Goal: Find specific page/section: Find specific page/section

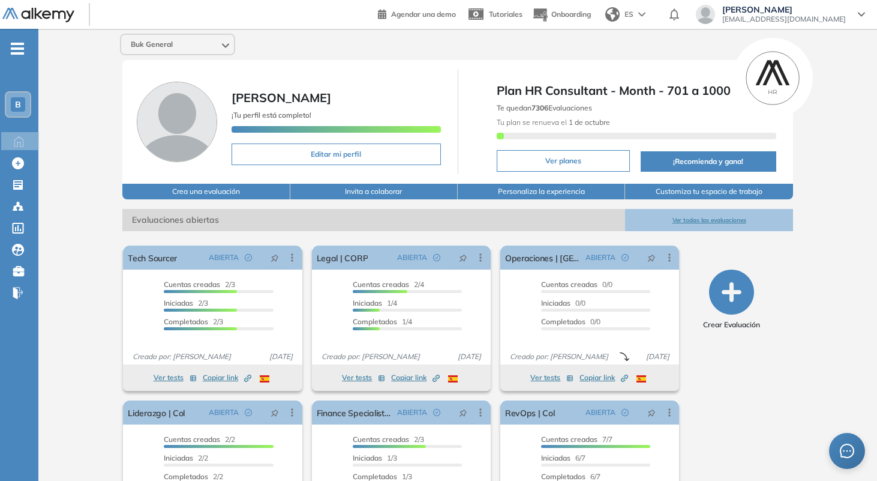
click at [721, 220] on button "Ver todas las evaluaciones" at bounding box center [708, 220] width 167 height 22
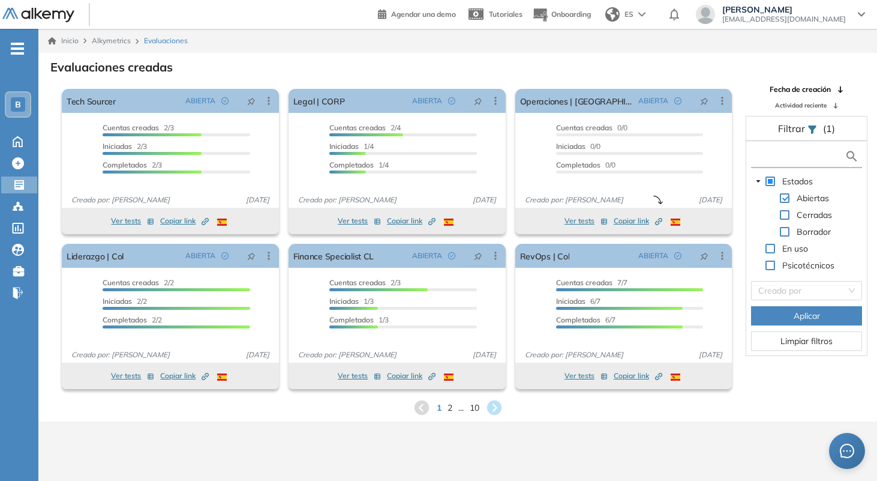
click at [779, 157] on input "text" at bounding box center [799, 156] width 91 height 13
type input "***"
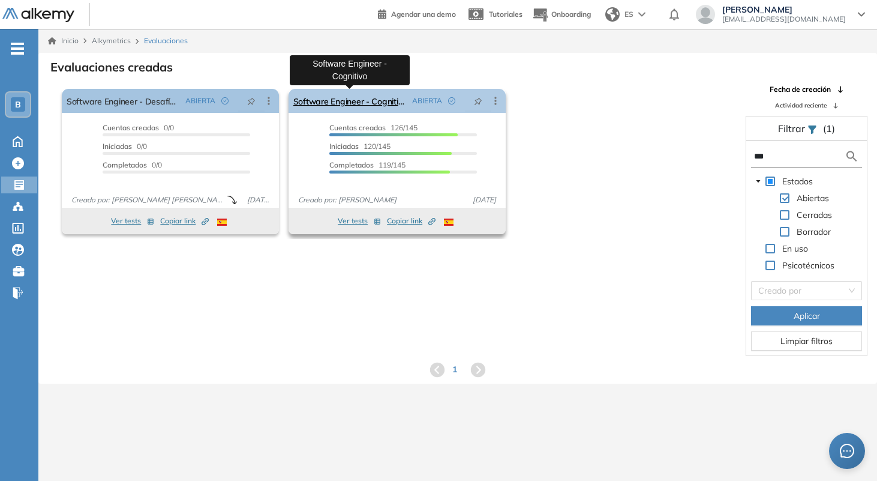
click at [373, 107] on link "Software Engineer - Cognitivo" at bounding box center [350, 101] width 114 height 24
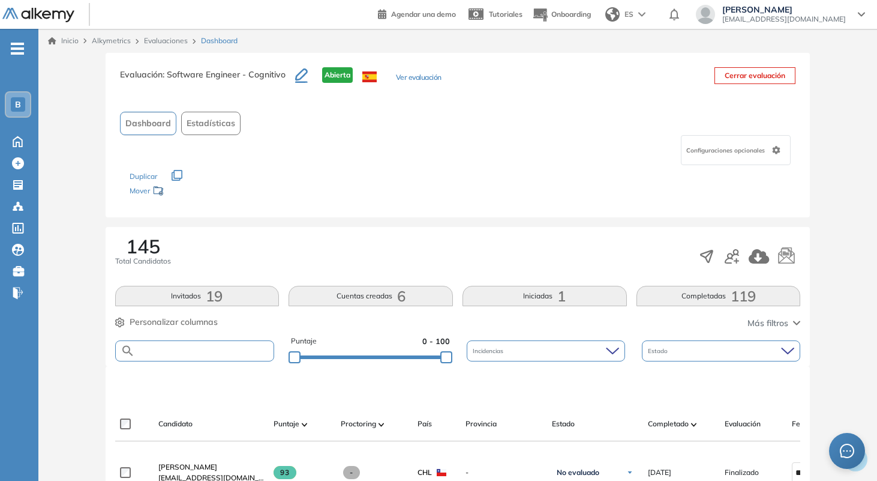
click at [235, 346] on input "text" at bounding box center [204, 350] width 139 height 9
type input "*****"
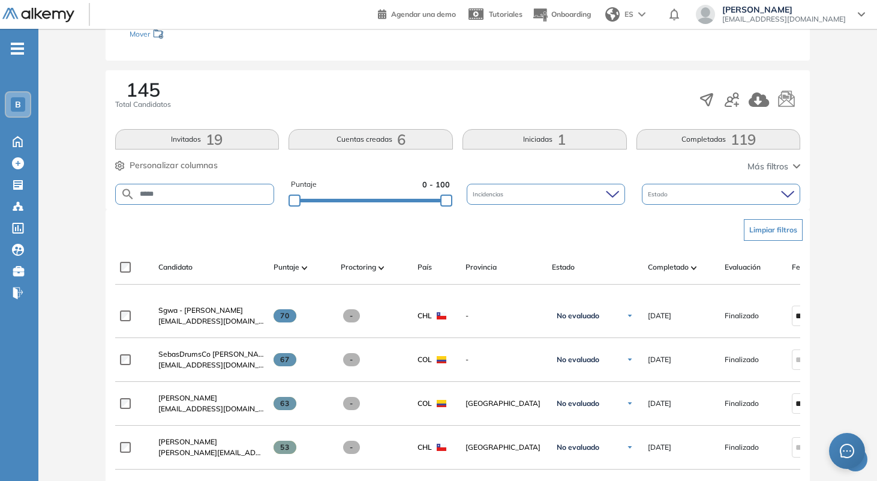
scroll to position [159, 0]
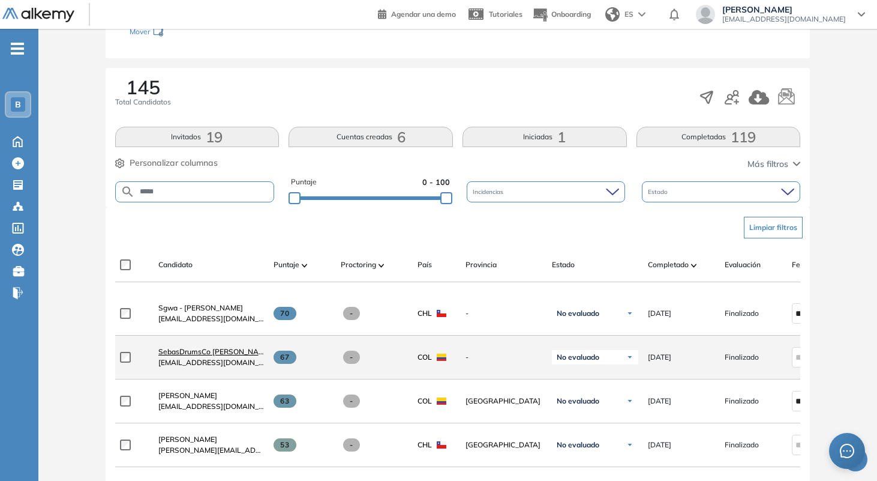
click at [226, 356] on span "SebasDrumsCo Betancourt" at bounding box center [214, 351] width 113 height 9
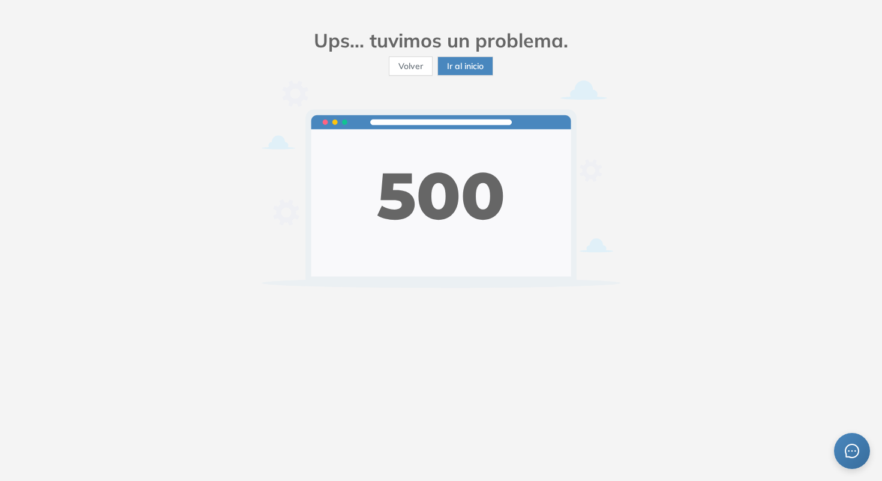
click at [415, 70] on span "Volver" at bounding box center [410, 65] width 25 height 13
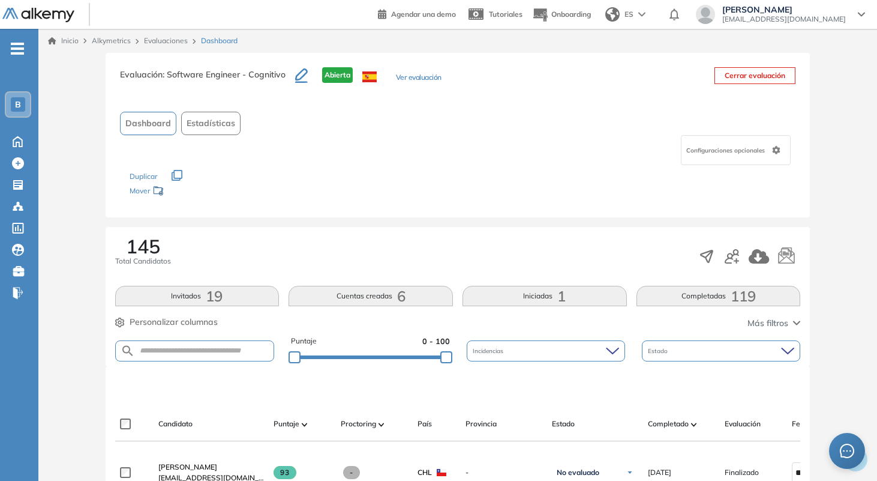
scroll to position [173, 0]
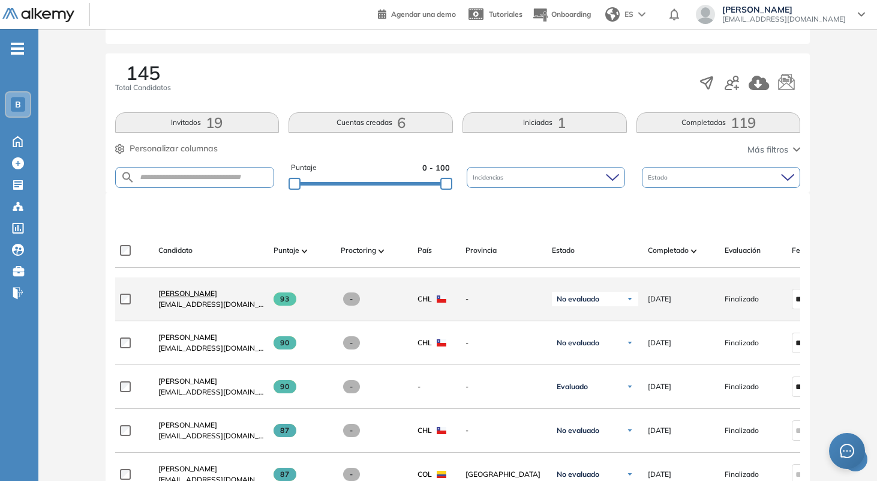
click at [217, 295] on span "[PERSON_NAME]" at bounding box center [187, 293] width 59 height 9
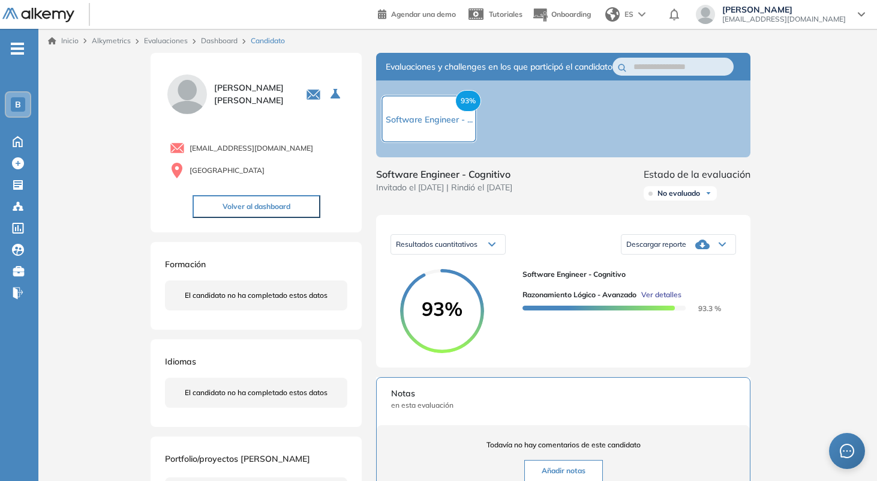
click at [450, 121] on div "93% Software Engineer - ..." at bounding box center [429, 119] width 87 height 14
click at [472, 106] on span "93%" at bounding box center [468, 101] width 26 height 22
